Goal: Navigation & Orientation: Find specific page/section

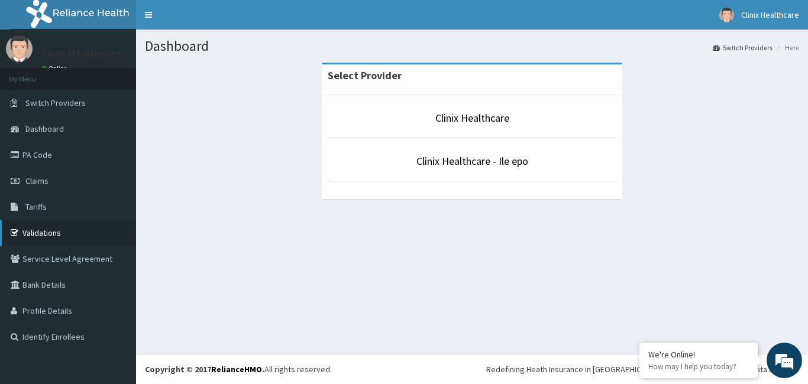
click at [42, 234] on link "Validations" at bounding box center [68, 233] width 136 height 26
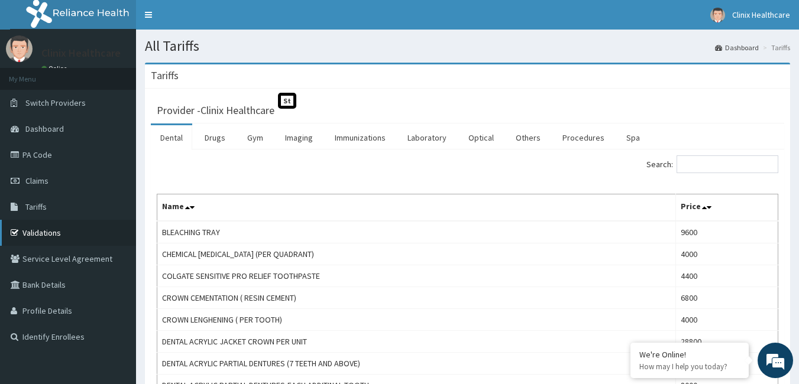
click at [55, 235] on link "Validations" at bounding box center [68, 233] width 136 height 26
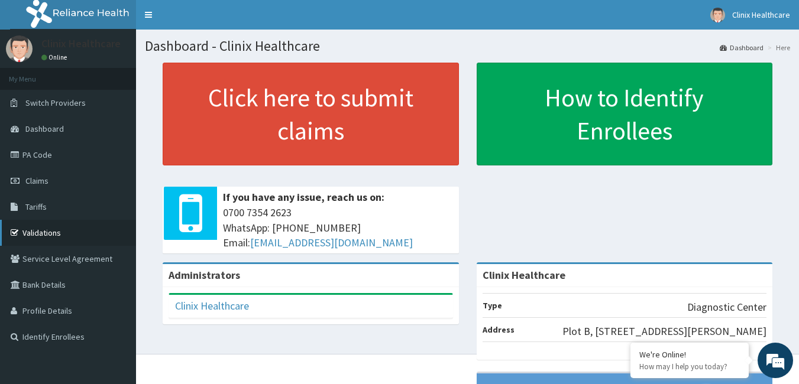
click at [47, 235] on link "Validations" at bounding box center [68, 233] width 136 height 26
